Goal: Book appointment/travel/reservation

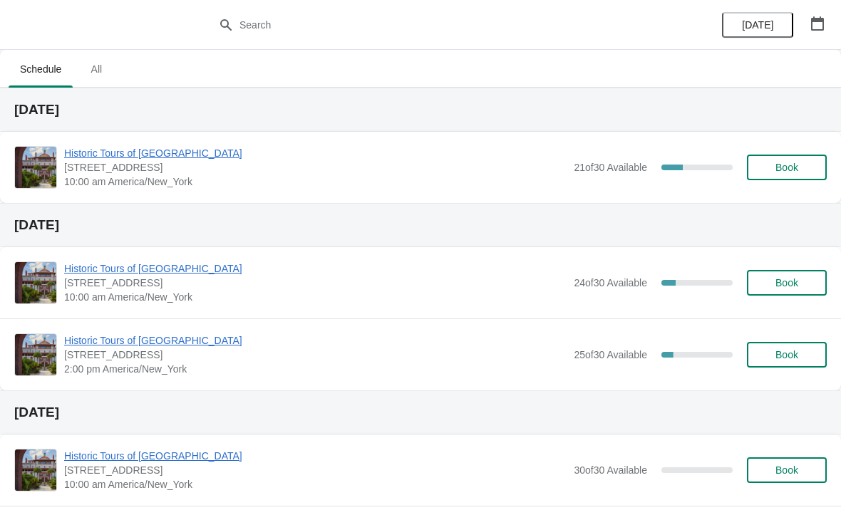
click at [144, 170] on span "[STREET_ADDRESS]" at bounding box center [315, 167] width 502 height 14
click at [163, 156] on span "Historic Tours of [GEOGRAPHIC_DATA]" at bounding box center [315, 153] width 502 height 14
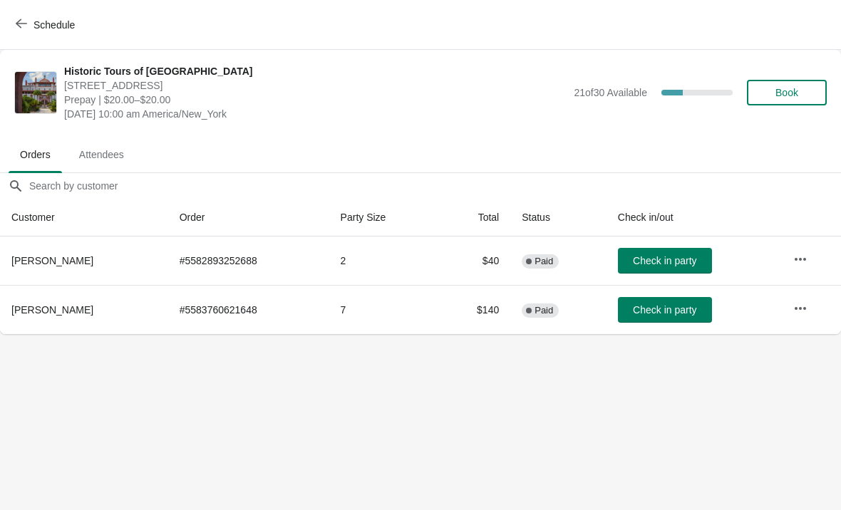
click at [41, 20] on span "Schedule" at bounding box center [53, 24] width 41 height 11
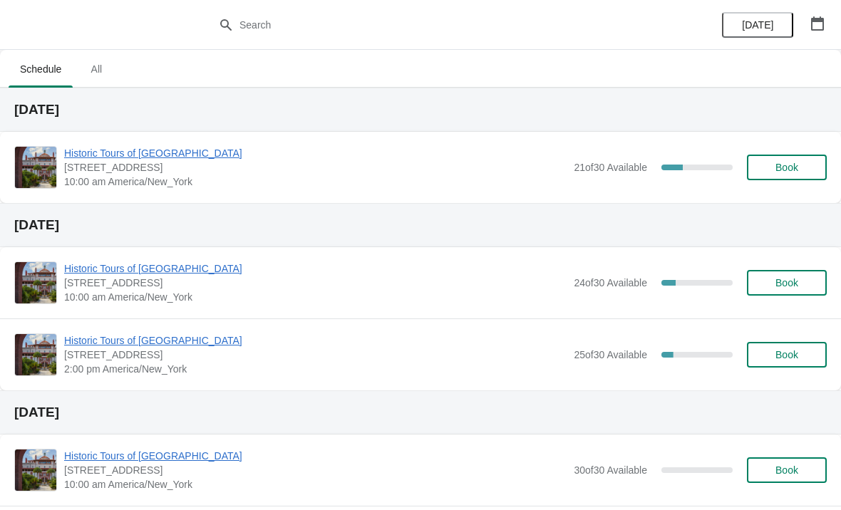
click at [116, 139] on div "Historic Tours of [GEOGRAPHIC_DATA] [STREET_ADDRESS][PERSON_NAME] 10:00 am Amer…" at bounding box center [420, 167] width 841 height 71
click at [165, 133] on div "Historic Tours of [GEOGRAPHIC_DATA] [STREET_ADDRESS][PERSON_NAME] 10:00 am Amer…" at bounding box center [420, 167] width 841 height 71
click at [167, 160] on span "Historic Tours of [GEOGRAPHIC_DATA]" at bounding box center [315, 153] width 502 height 14
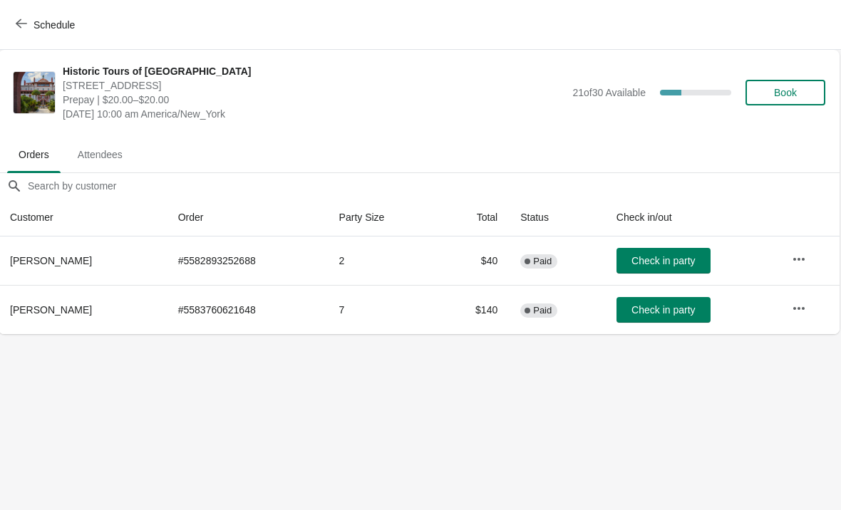
scroll to position [0, 1]
click at [32, 18] on span "Schedule" at bounding box center [47, 25] width 56 height 14
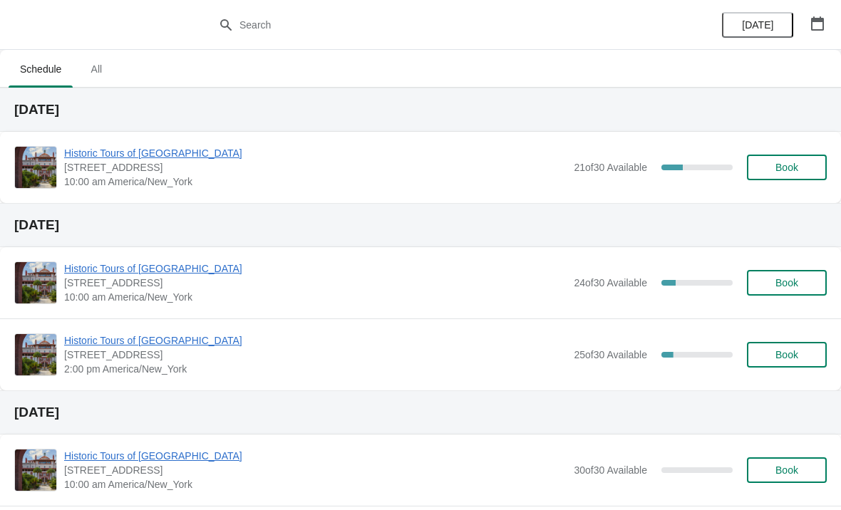
click at [190, 158] on span "Historic Tours of [GEOGRAPHIC_DATA]" at bounding box center [315, 153] width 502 height 14
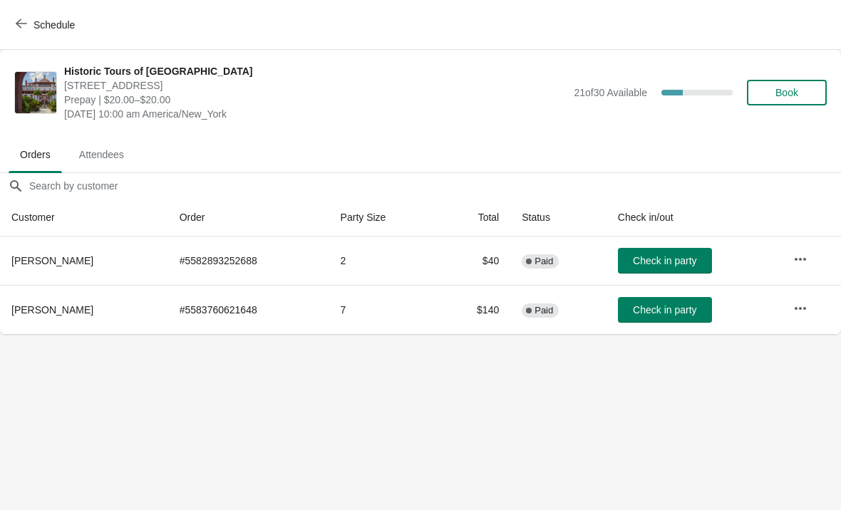
click at [29, 16] on button "Schedule" at bounding box center [46, 25] width 79 height 26
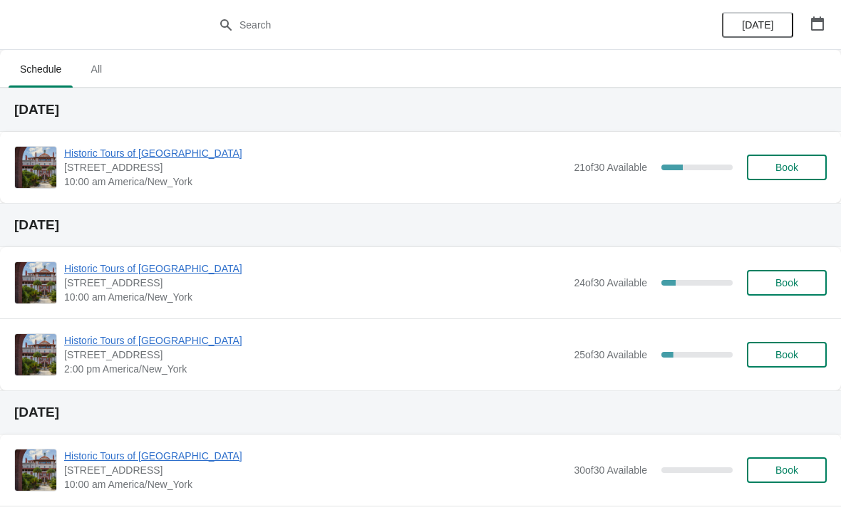
click at [87, 68] on span "All" at bounding box center [96, 69] width 36 height 26
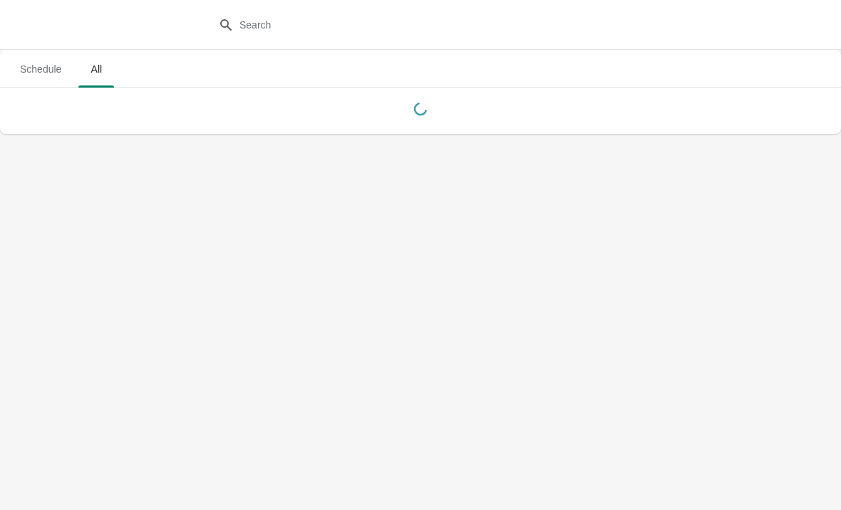
click at [44, 58] on span "Schedule" at bounding box center [41, 69] width 64 height 26
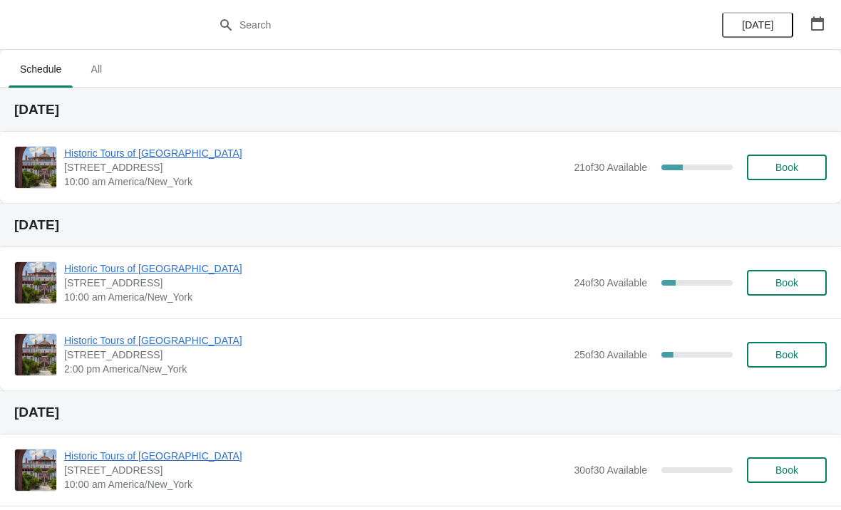
click at [100, 150] on span "Historic Tours of [GEOGRAPHIC_DATA]" at bounding box center [315, 153] width 502 height 14
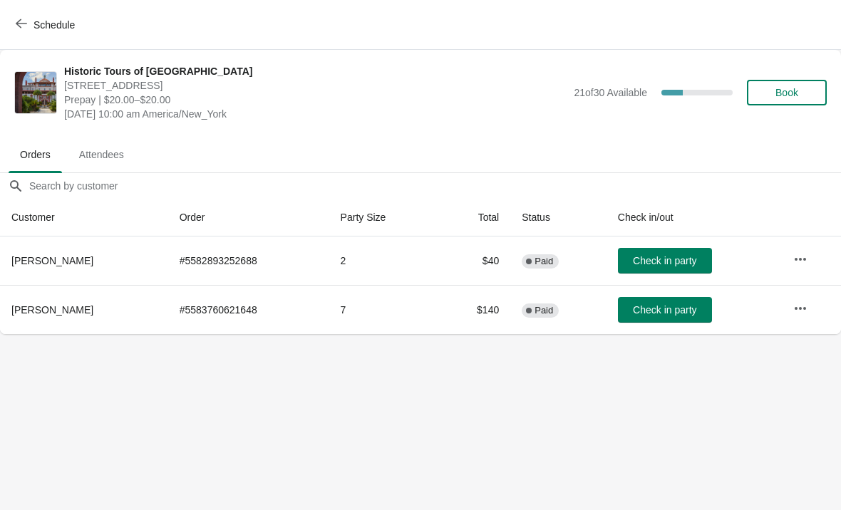
click at [24, 12] on button "Schedule" at bounding box center [46, 25] width 79 height 26
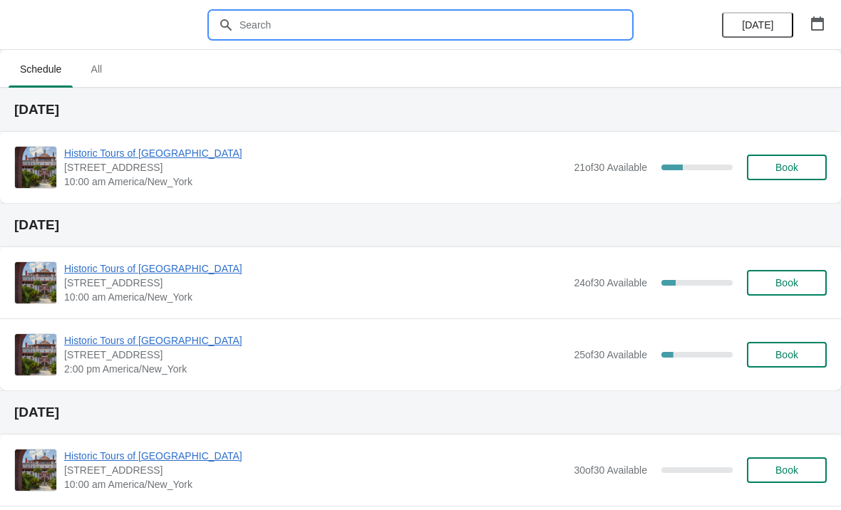
click at [274, 28] on input "text" at bounding box center [435, 25] width 392 height 26
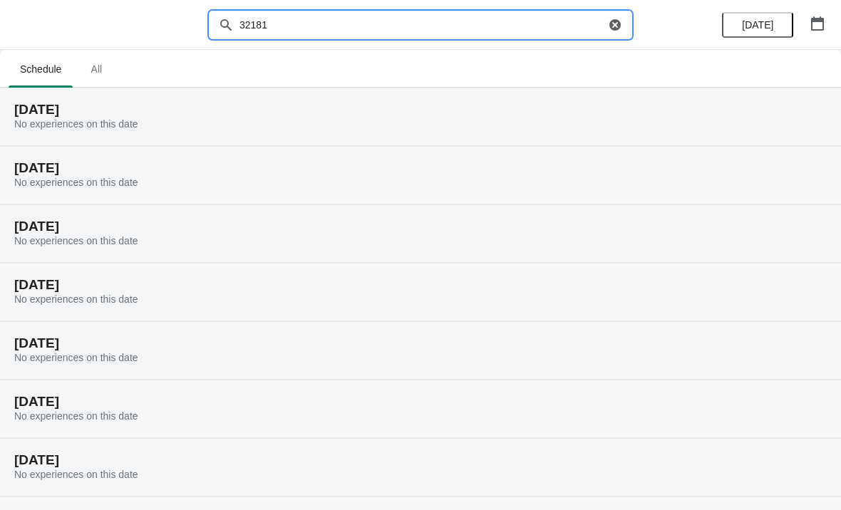
type input "321810"
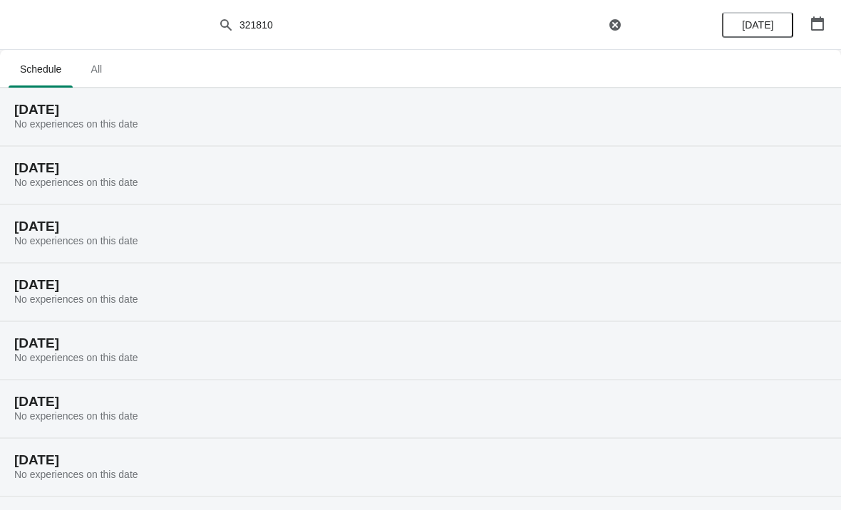
scroll to position [-1, 0]
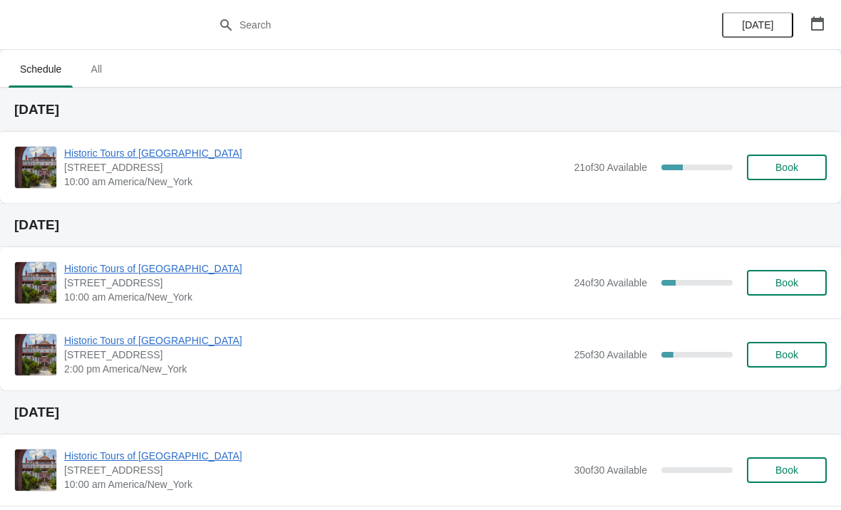
click at [798, 160] on button "Book" at bounding box center [787, 168] width 80 height 26
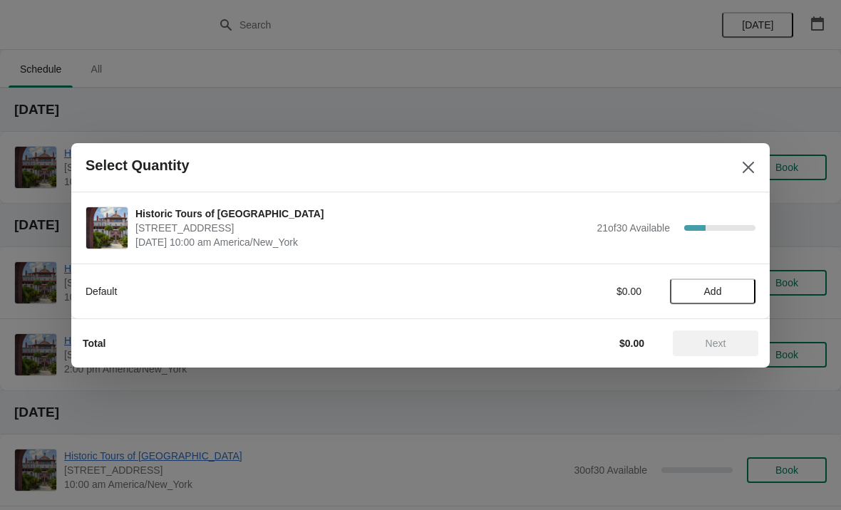
click at [723, 292] on span "Add" at bounding box center [713, 291] width 60 height 11
click at [744, 293] on icon at bounding box center [737, 291] width 15 height 15
click at [703, 346] on span "Next" at bounding box center [715, 343] width 63 height 11
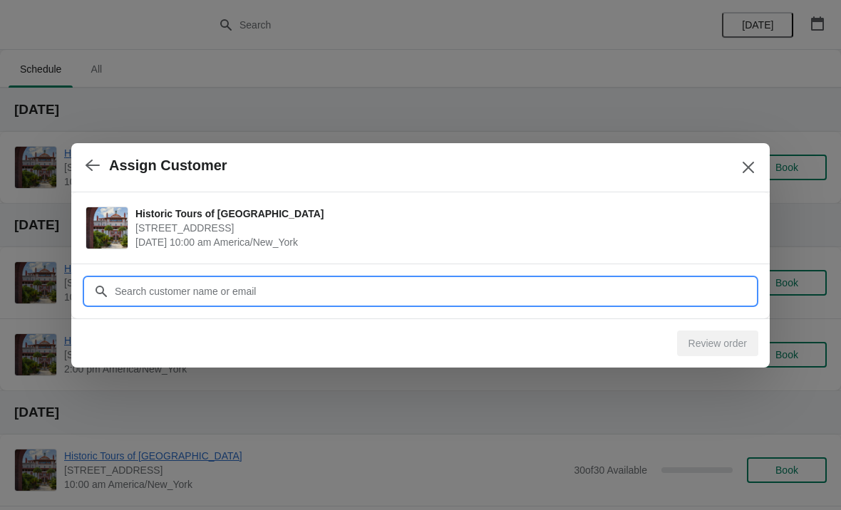
click at [203, 296] on input "Customer" at bounding box center [434, 292] width 641 height 26
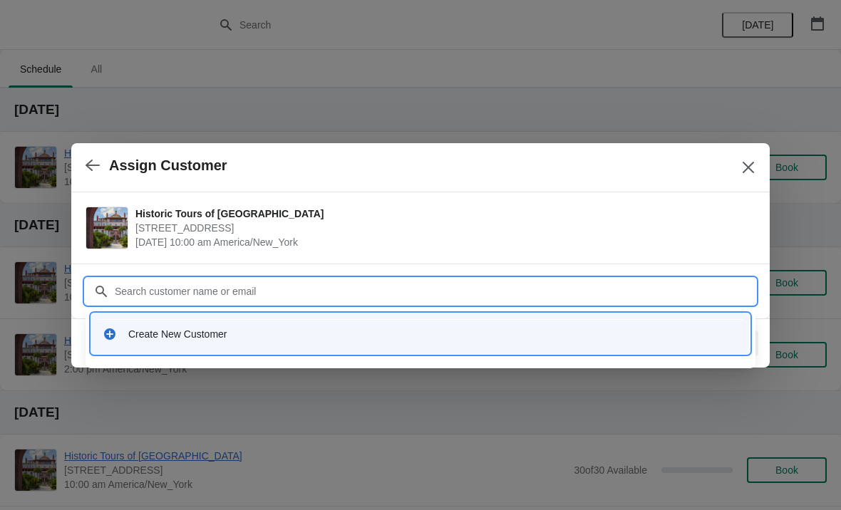
click at [164, 339] on div "Create New Customer" at bounding box center [433, 334] width 610 height 14
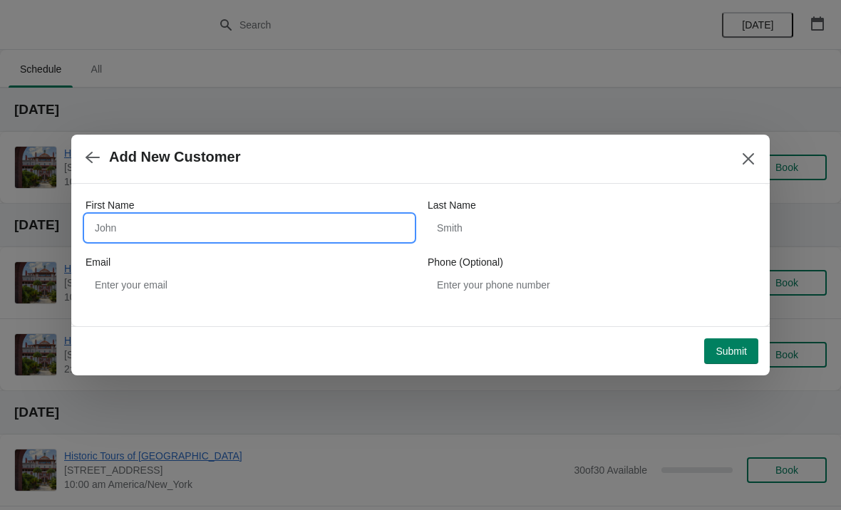
click at [155, 227] on input "First Name" at bounding box center [250, 228] width 328 height 26
type input "Joanna"
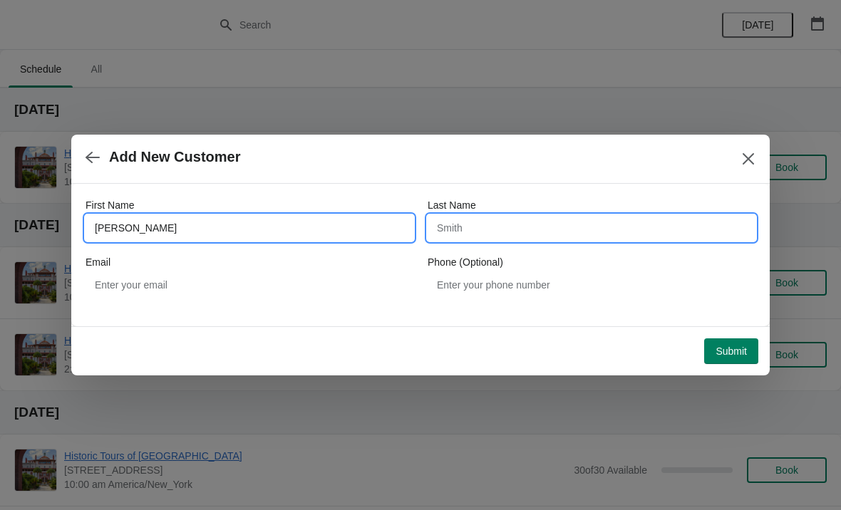
click at [512, 239] on input "Last Name" at bounding box center [592, 228] width 328 height 26
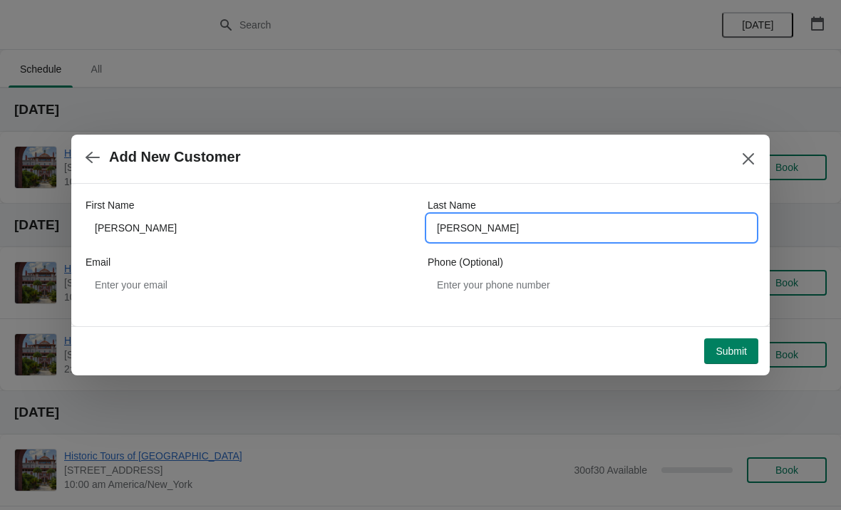
type input "Didonato"
click at [731, 348] on span "Submit" at bounding box center [731, 351] width 31 height 11
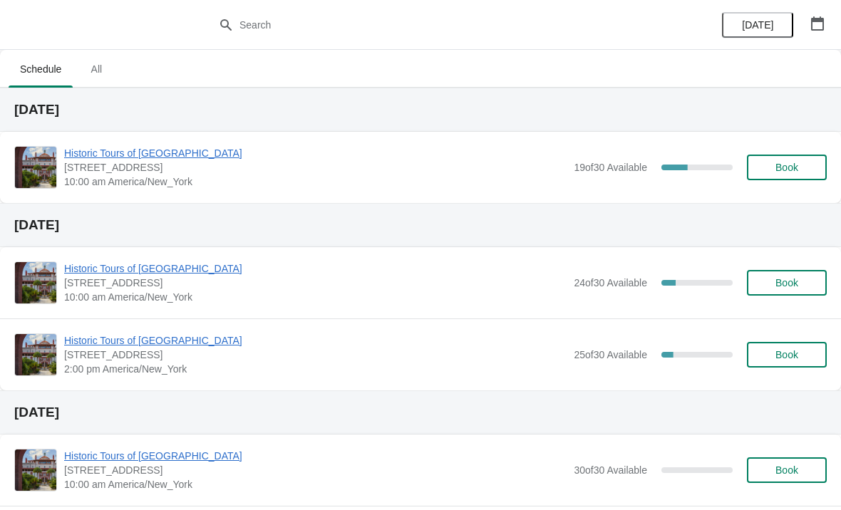
click at [127, 147] on span "Historic Tours of [GEOGRAPHIC_DATA]" at bounding box center [315, 153] width 502 height 14
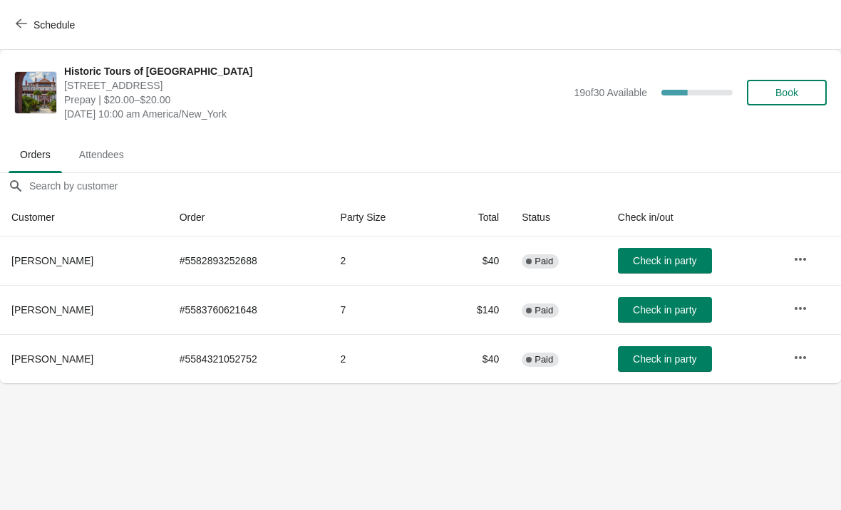
click at [639, 357] on span "Check in party" at bounding box center [664, 359] width 63 height 11
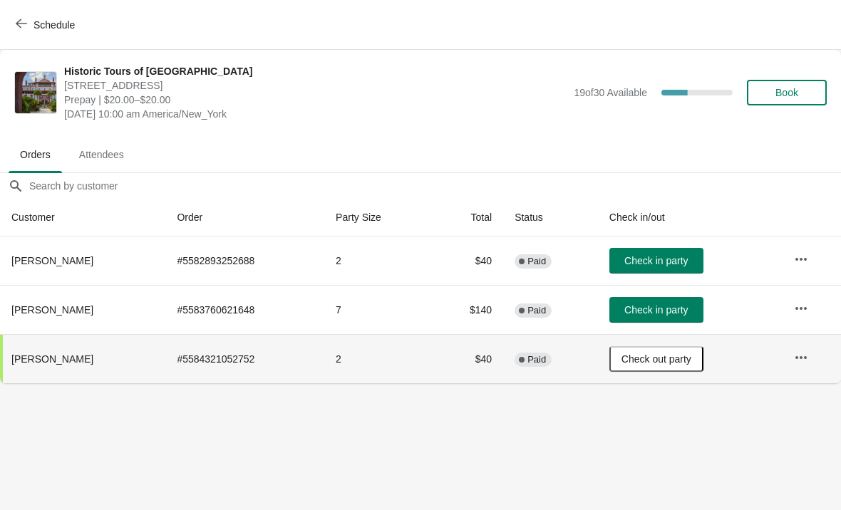
click at [26, 27] on icon "button" at bounding box center [21, 23] width 11 height 11
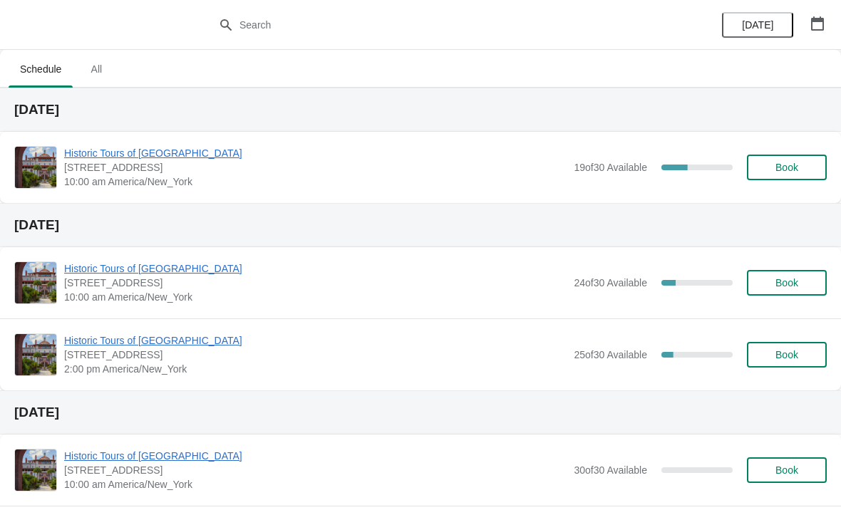
click at [98, 154] on span "Historic Tours of [GEOGRAPHIC_DATA]" at bounding box center [315, 153] width 502 height 14
